Goal: Information Seeking & Learning: Learn about a topic

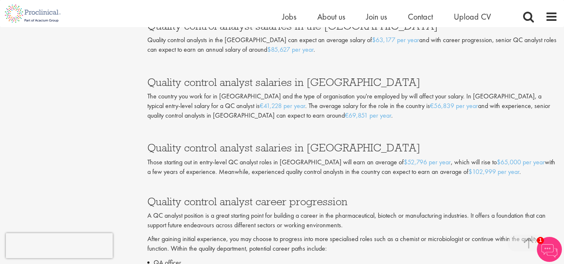
scroll to position [1669, 0]
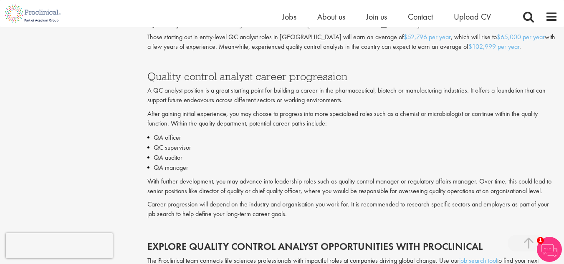
drag, startPoint x: 328, startPoint y: 113, endPoint x: 512, endPoint y: 232, distance: 219.5
click at [344, 153] on li "QA auditor" at bounding box center [352, 158] width 410 height 10
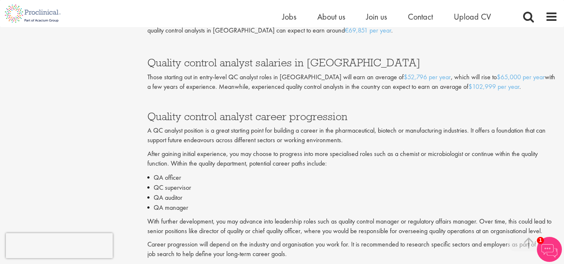
scroll to position [1627, 0]
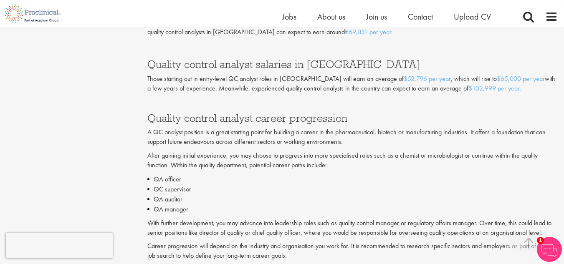
drag, startPoint x: 313, startPoint y: 188, endPoint x: 157, endPoint y: 103, distance: 177.3
click at [157, 103] on div "Average salaries of a quality control analyst Quality control analyst salaries …" at bounding box center [352, 24] width 410 height 380
click at [157, 103] on h3 "Quality control analyst career progression" at bounding box center [352, 113] width 410 height 22
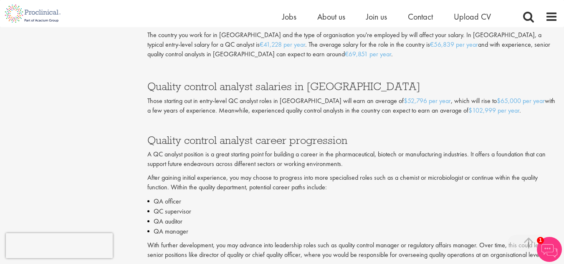
scroll to position [1585, 0]
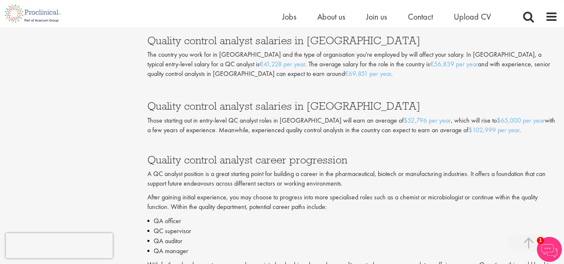
drag, startPoint x: 490, startPoint y: 154, endPoint x: 191, endPoint y: 93, distance: 304.8
click at [191, 93] on div "Average salaries of a quality control analyst Quality control analyst salaries …" at bounding box center [352, 66] width 410 height 380
click at [191, 101] on h3 "Quality control analyst salaries in [GEOGRAPHIC_DATA]" at bounding box center [352, 106] width 410 height 11
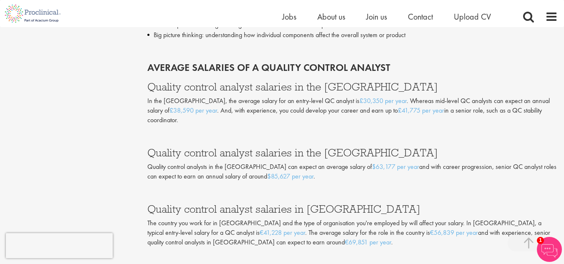
scroll to position [1418, 0]
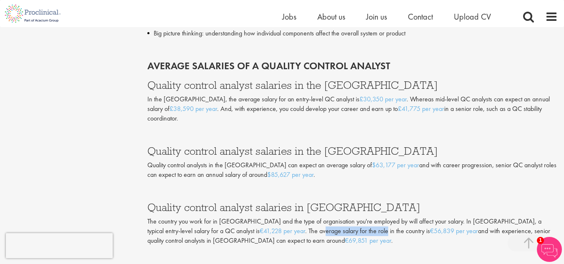
drag, startPoint x: 239, startPoint y: 222, endPoint x: 310, endPoint y: 220, distance: 70.9
click at [304, 220] on p "The country you work for in [GEOGRAPHIC_DATA] and the type of organisation you'…" at bounding box center [352, 231] width 410 height 29
click at [331, 222] on p "The country you work for in [GEOGRAPHIC_DATA] and the type of organisation you'…" at bounding box center [352, 231] width 410 height 29
drag, startPoint x: 247, startPoint y: 223, endPoint x: 414, endPoint y: 227, distance: 166.9
click at [411, 227] on p "The country you work for in [GEOGRAPHIC_DATA] and the type of organisation you'…" at bounding box center [352, 231] width 410 height 29
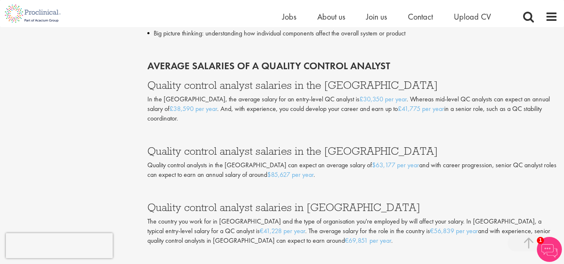
click at [433, 230] on p "The country you work for in [GEOGRAPHIC_DATA] and the type of organisation you'…" at bounding box center [352, 231] width 410 height 29
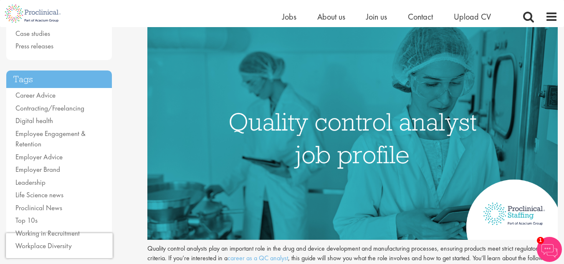
scroll to position [0, 0]
